Goal: Task Accomplishment & Management: Use online tool/utility

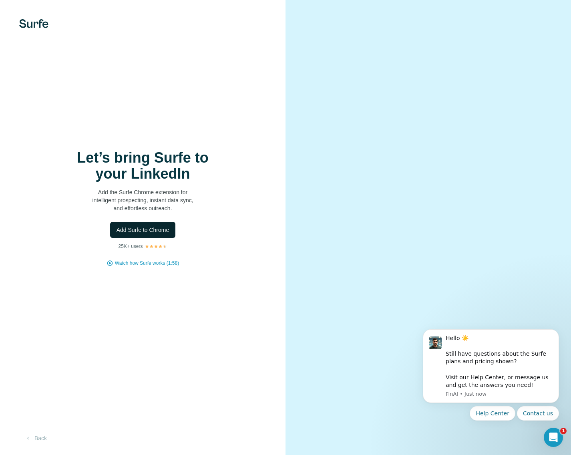
click at [160, 230] on span "Add Surfe to Chrome" at bounding box center [142, 230] width 53 height 8
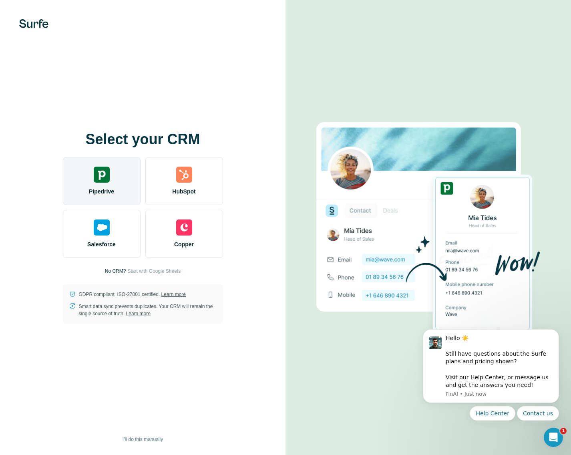
click at [102, 180] on img at bounding box center [102, 175] width 16 height 16
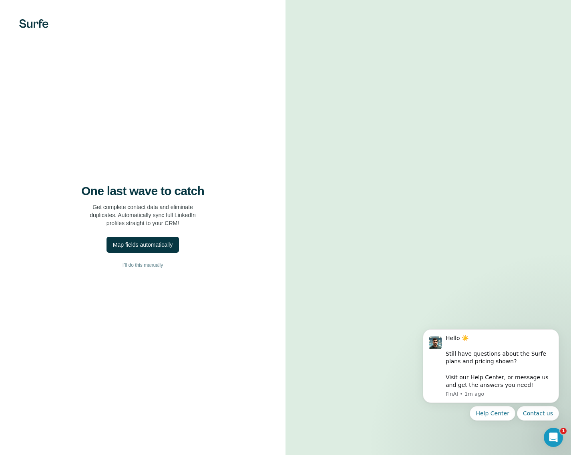
click at [226, 65] on div "One last wave to catch Get complete contact data and eliminate duplicates. Auto…" at bounding box center [142, 227] width 285 height 455
click at [152, 263] on span "I’ll do this manually" at bounding box center [142, 264] width 40 height 7
